Goal: Communication & Community: Answer question/provide support

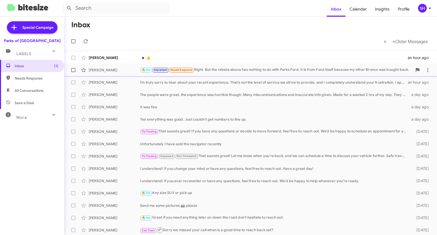
click at [246, 74] on div "[PERSON_NAME] 🔥 Hot Important Needs Response Right. But the rebate above has no…" at bounding box center [250, 70] width 365 height 10
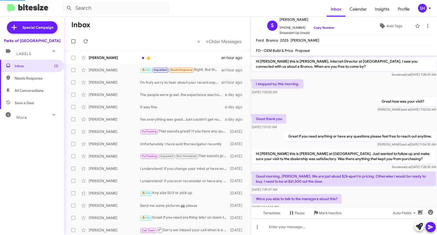
scroll to position [136, 0]
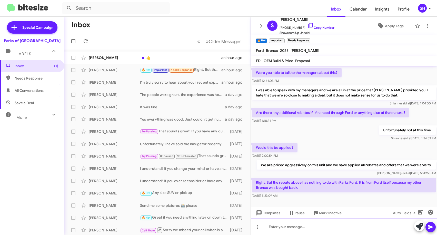
click at [292, 227] on div at bounding box center [344, 227] width 186 height 16
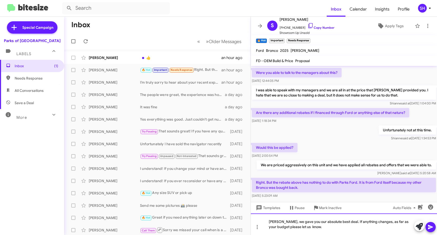
click at [304, 227] on div "[PERSON_NAME], we gave you our absolute best deal. If anything changes, as far …" at bounding box center [344, 224] width 186 height 22
click at [324, 228] on div "[PERSON_NAME], we gave you our absolute best deal. If anything changes, as far …" at bounding box center [344, 224] width 186 height 22
click at [432, 228] on icon at bounding box center [431, 227] width 6 height 6
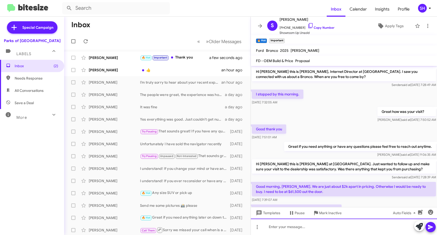
scroll to position [189, 0]
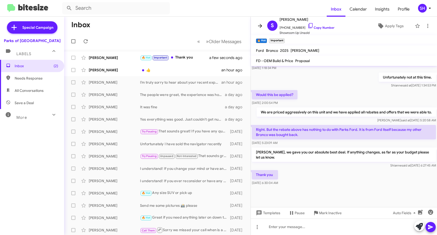
click at [260, 24] on icon at bounding box center [260, 26] width 6 height 6
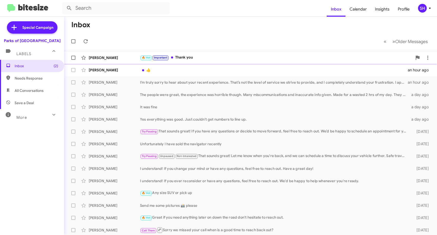
click at [205, 64] on span "[PERSON_NAME] 🔥 Hot Important Thank you a few seconds ago" at bounding box center [250, 58] width 373 height 12
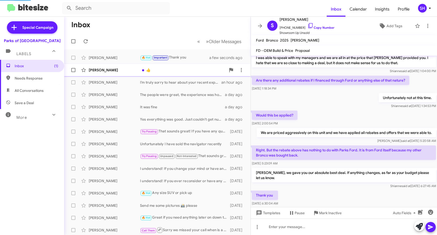
click at [200, 69] on div "👍" at bounding box center [183, 69] width 86 height 5
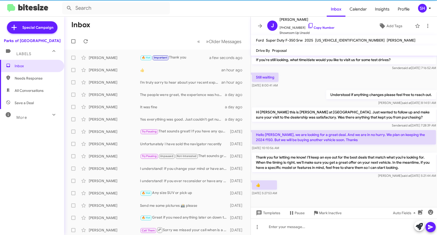
scroll to position [39, 0]
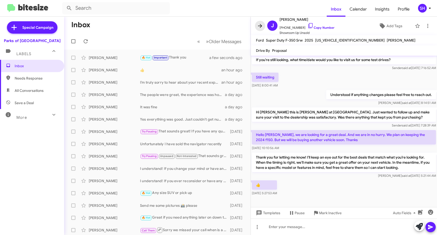
click at [261, 24] on icon at bounding box center [260, 26] width 4 height 4
